Goal: Information Seeking & Learning: Understand process/instructions

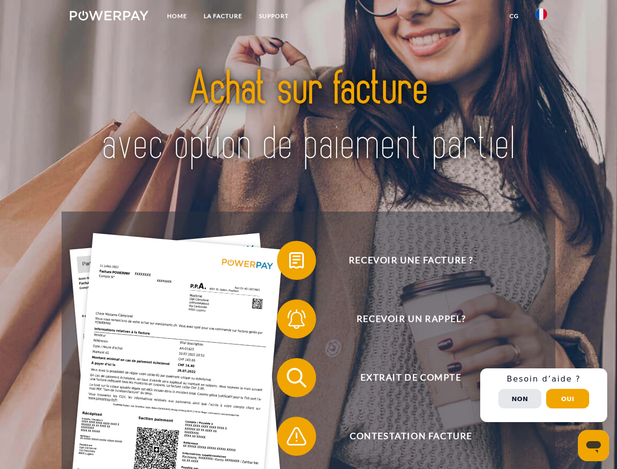
click at [109, 17] on img at bounding box center [109, 16] width 79 height 10
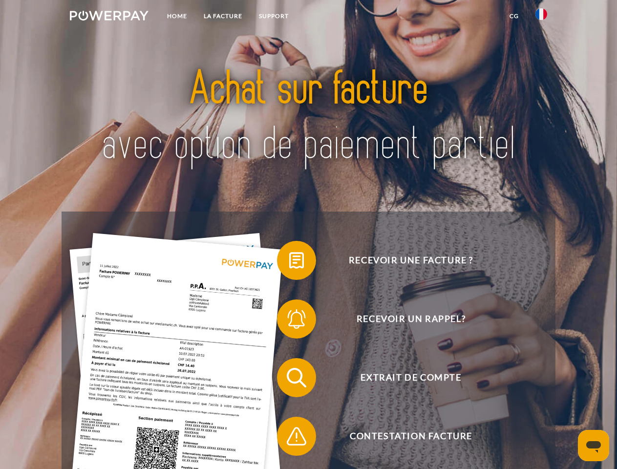
click at [541, 17] on img at bounding box center [541, 14] width 12 height 12
click at [514, 16] on link "CG" at bounding box center [514, 16] width 26 height 18
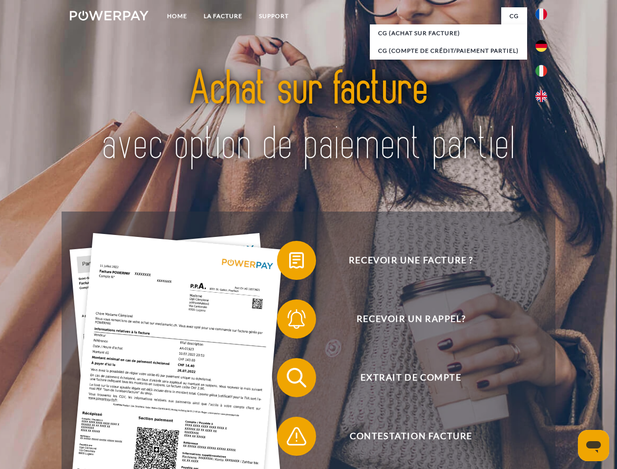
click at [289, 262] on span at bounding box center [281, 260] width 49 height 49
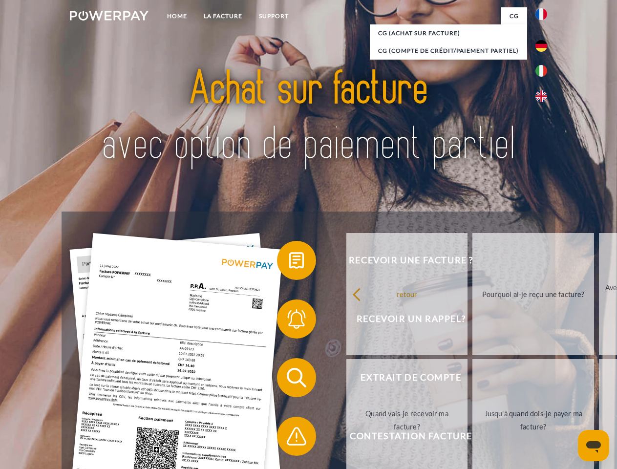
click at [346, 321] on link "retour" at bounding box center [407, 294] width 122 height 122
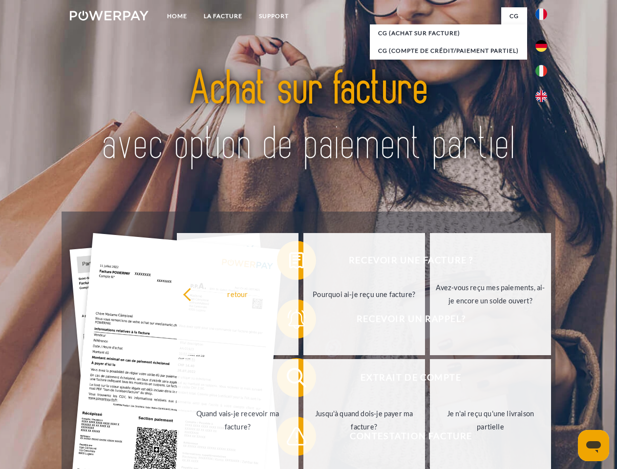
click at [289, 380] on link "Quand vais-je recevoir ma facture?" at bounding box center [238, 420] width 122 height 122
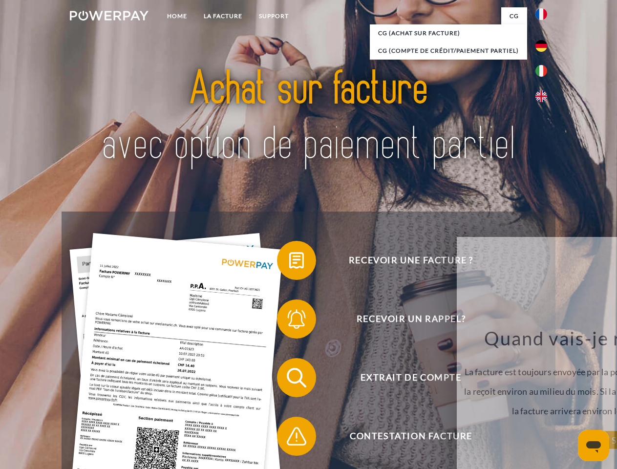
click at [289, 438] on div "Recevoir une facture ? Recevoir un rappel? Extrait de compte retour" at bounding box center [308, 407] width 493 height 391
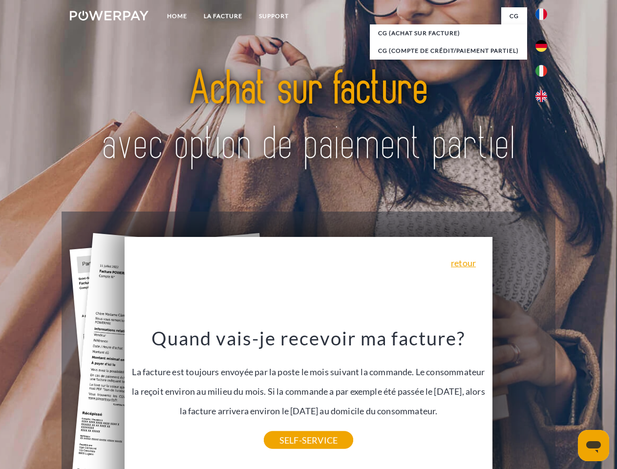
click at [544, 395] on div "Recevoir une facture ? Recevoir un rappel? Extrait de compte retour" at bounding box center [308, 407] width 493 height 391
click at [520, 397] on span "Extrait de compte" at bounding box center [410, 377] width 239 height 39
click at [568, 399] on header "Home LA FACTURE Support" at bounding box center [308, 337] width 617 height 675
